Goal: Find specific page/section: Find specific page/section

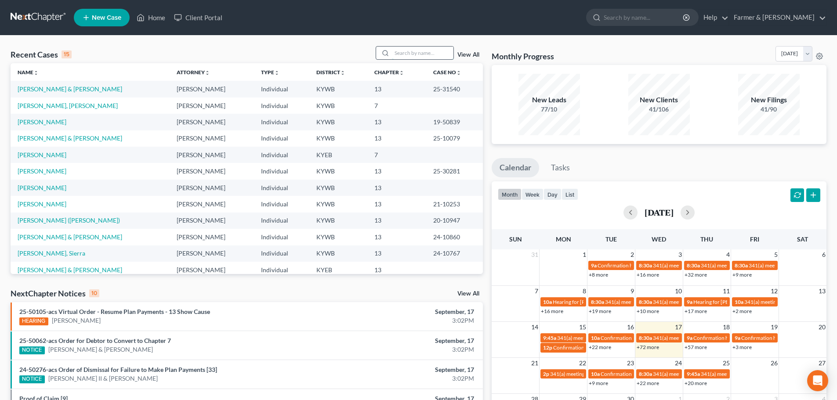
click at [402, 51] on input "search" at bounding box center [423, 53] width 62 height 13
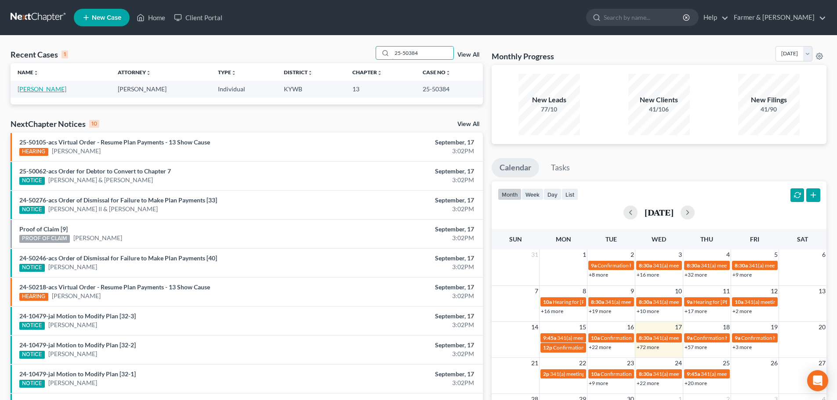
type input "25-50384"
click at [40, 91] on link "[PERSON_NAME]" at bounding box center [42, 88] width 49 height 7
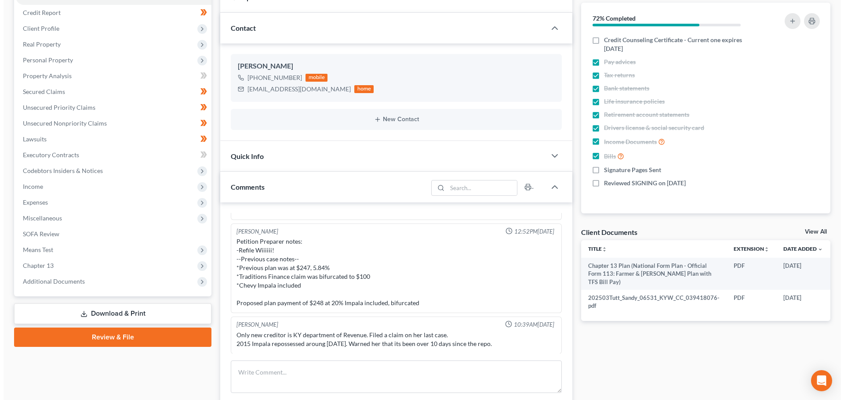
scroll to position [0, 16]
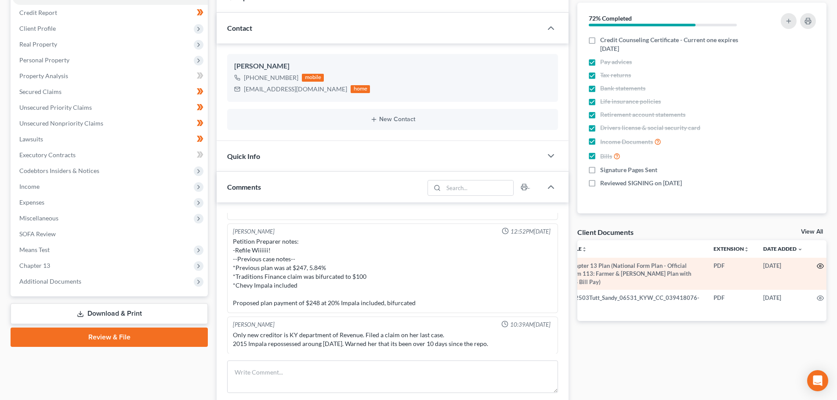
click at [820, 266] on circle "button" at bounding box center [821, 266] width 2 height 2
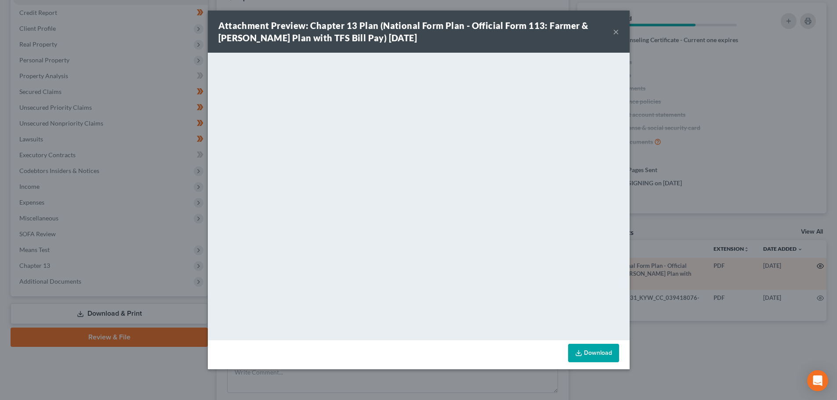
scroll to position [0, 15]
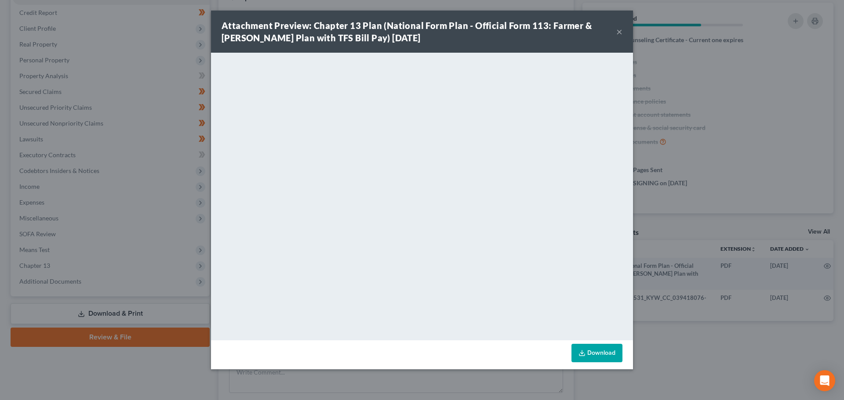
click at [620, 31] on button "×" at bounding box center [619, 31] width 6 height 11
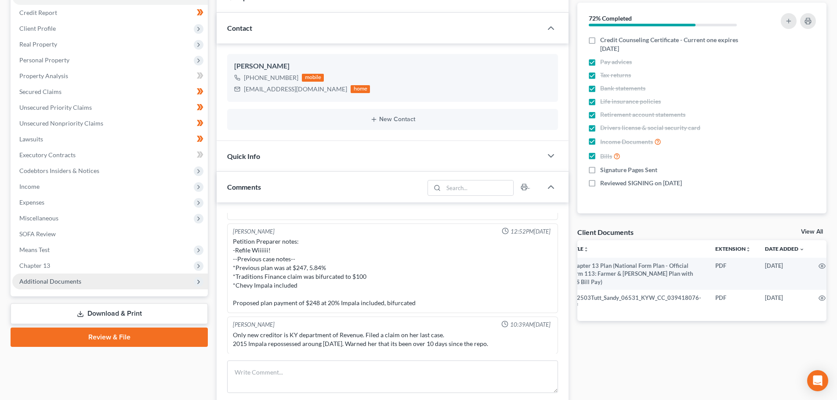
click at [65, 283] on span "Additional Documents" at bounding box center [50, 281] width 62 height 7
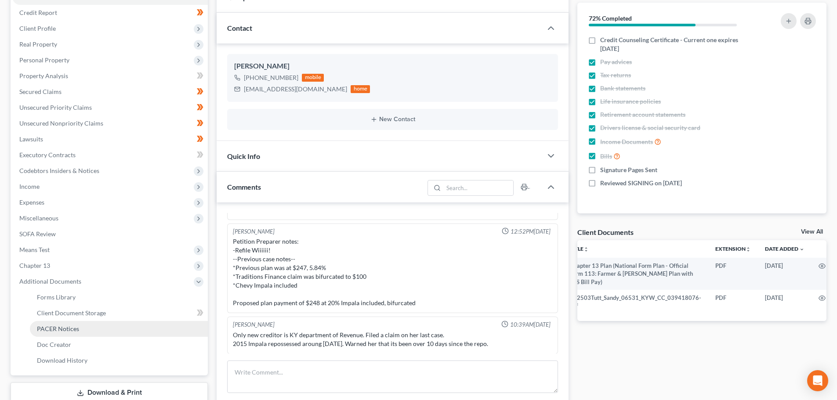
click at [63, 330] on span "PACER Notices" at bounding box center [58, 328] width 42 height 7
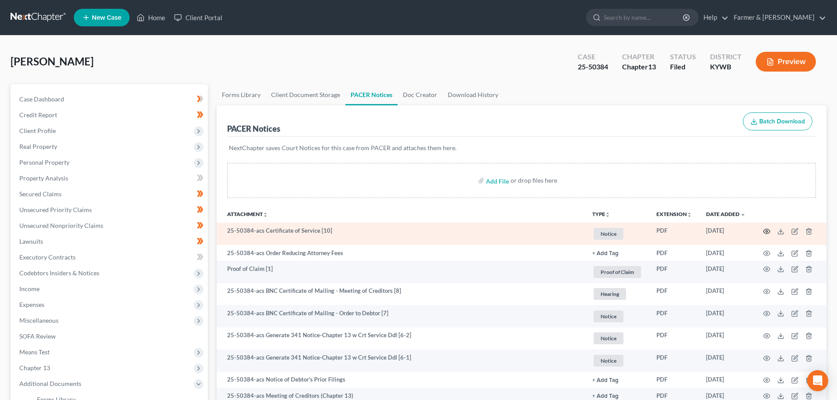
click at [764, 232] on icon "button" at bounding box center [767, 231] width 7 height 5
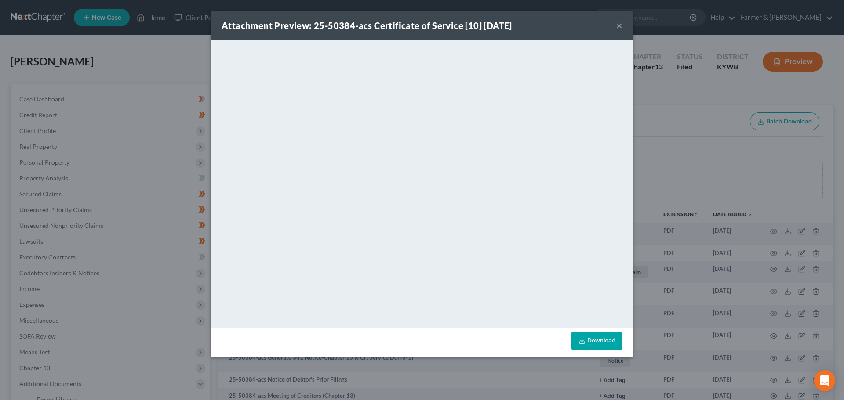
click at [617, 28] on button "×" at bounding box center [619, 25] width 6 height 11
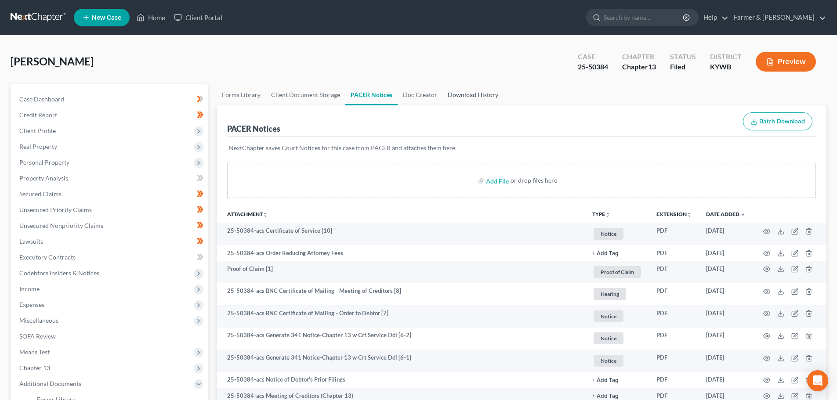
click at [473, 93] on link "Download History" at bounding box center [473, 94] width 61 height 21
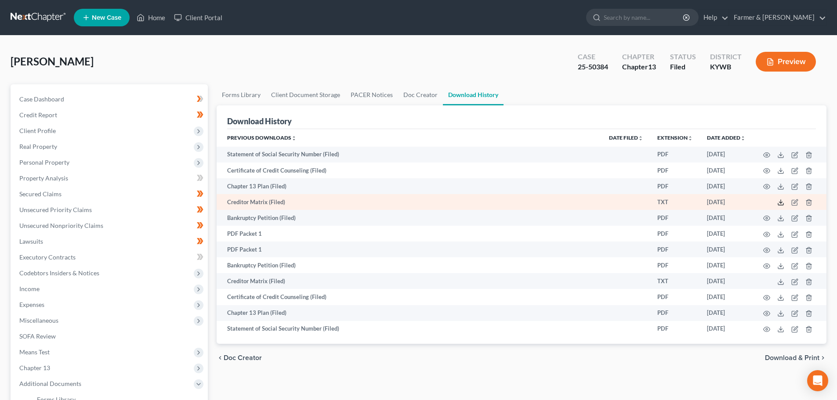
click at [780, 203] on icon at bounding box center [780, 202] width 7 height 7
